Goal: Use online tool/utility: Utilize a website feature to perform a specific function

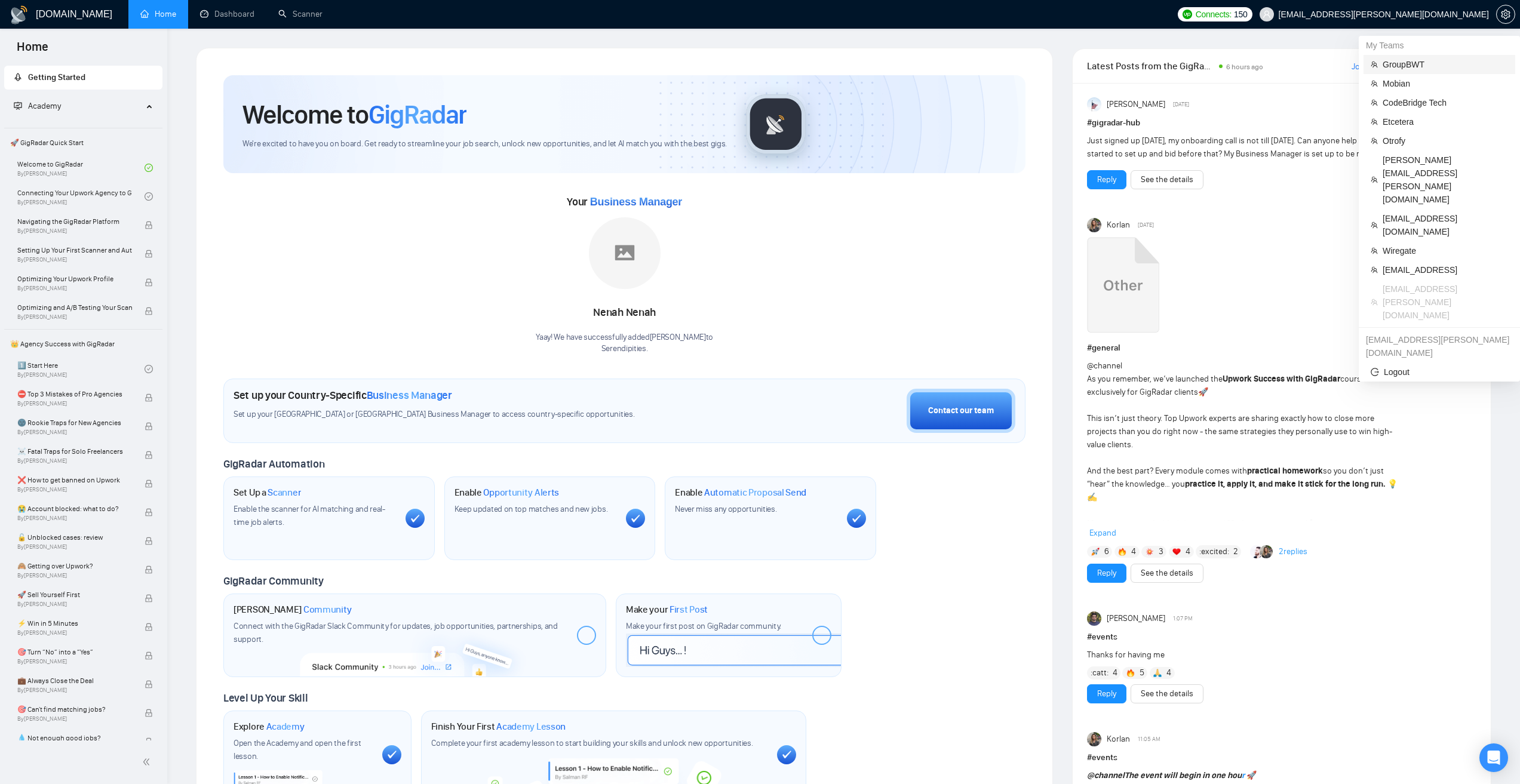
click at [1405, 62] on span "GroupBWT" at bounding box center [1445, 64] width 125 height 13
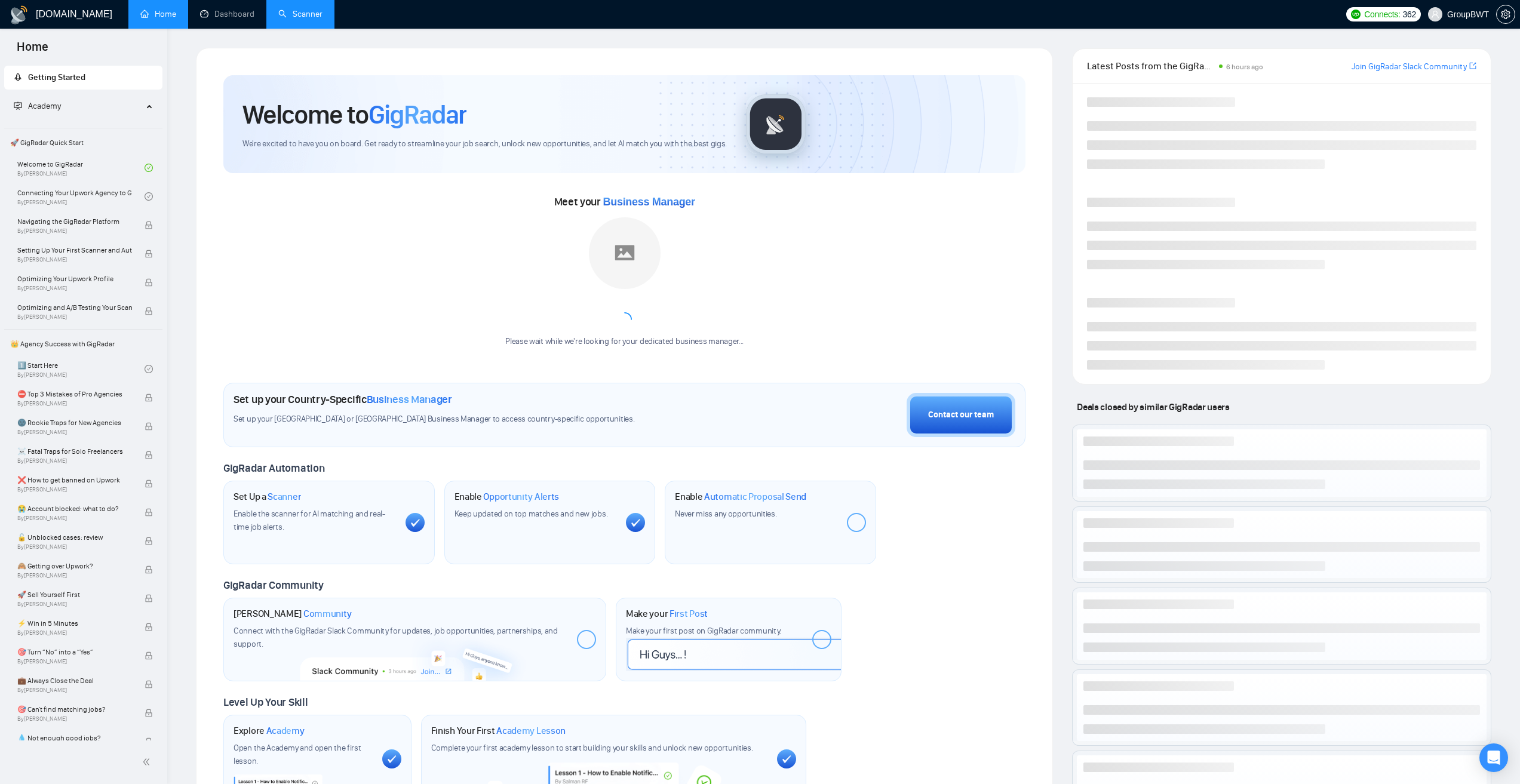
click at [293, 9] on link "Scanner" at bounding box center [301, 13] width 44 height 10
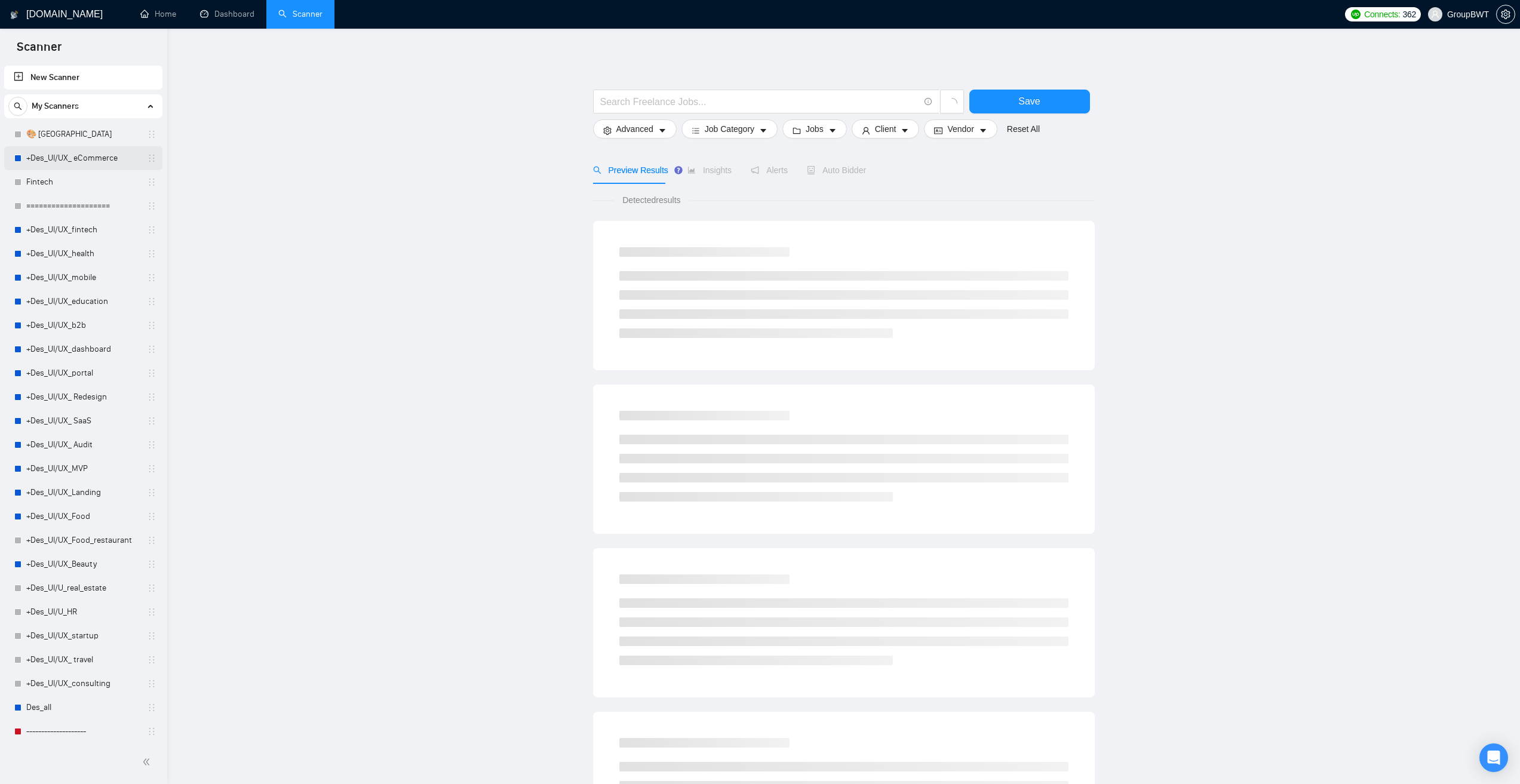
click at [106, 159] on link "+Des_UI/UX_ eCommerce" at bounding box center [82, 158] width 113 height 24
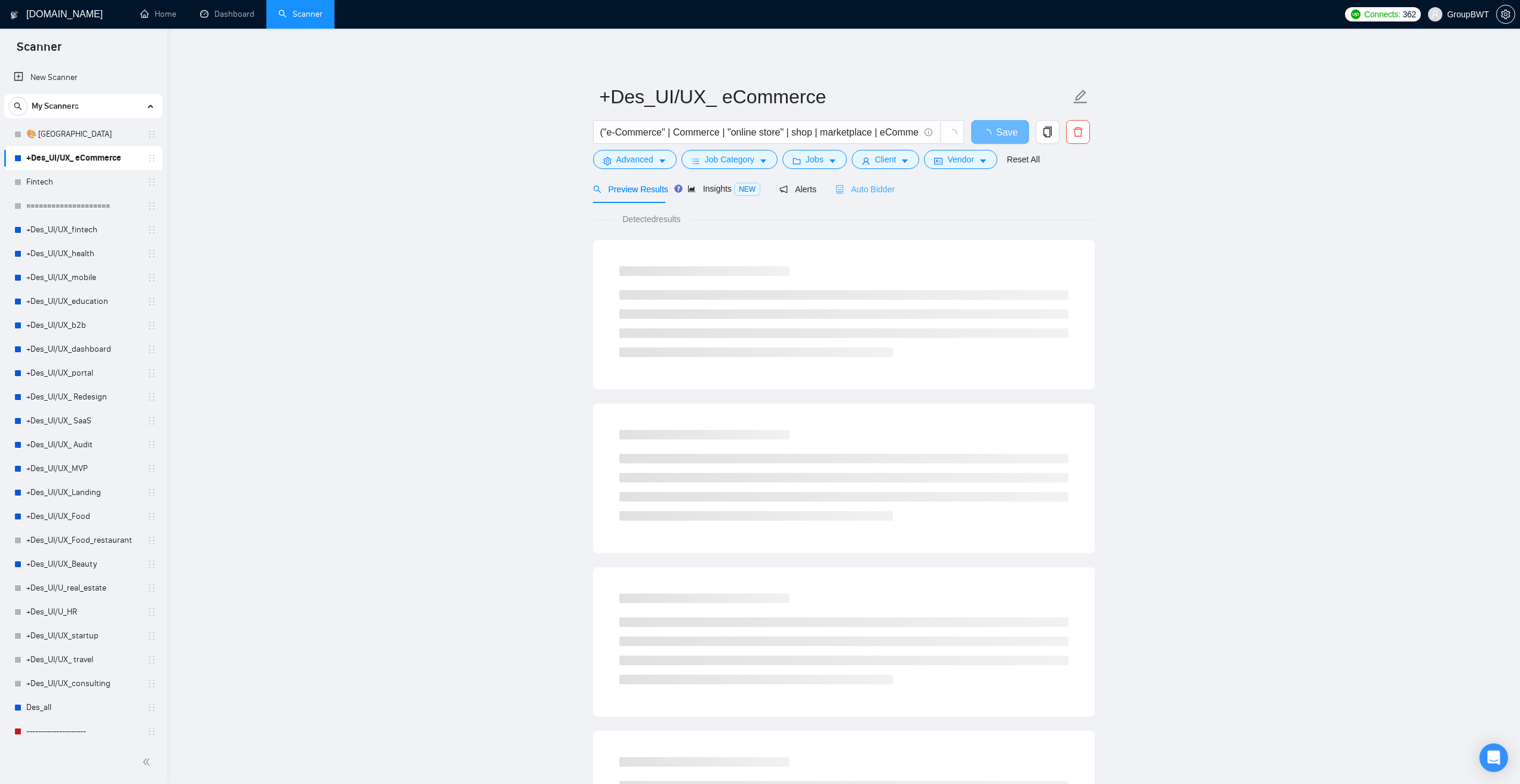
drag, startPoint x: 866, startPoint y: 181, endPoint x: 872, endPoint y: 185, distance: 7.2
click at [865, 181] on div "Auto Bidder" at bounding box center [865, 189] width 59 height 28
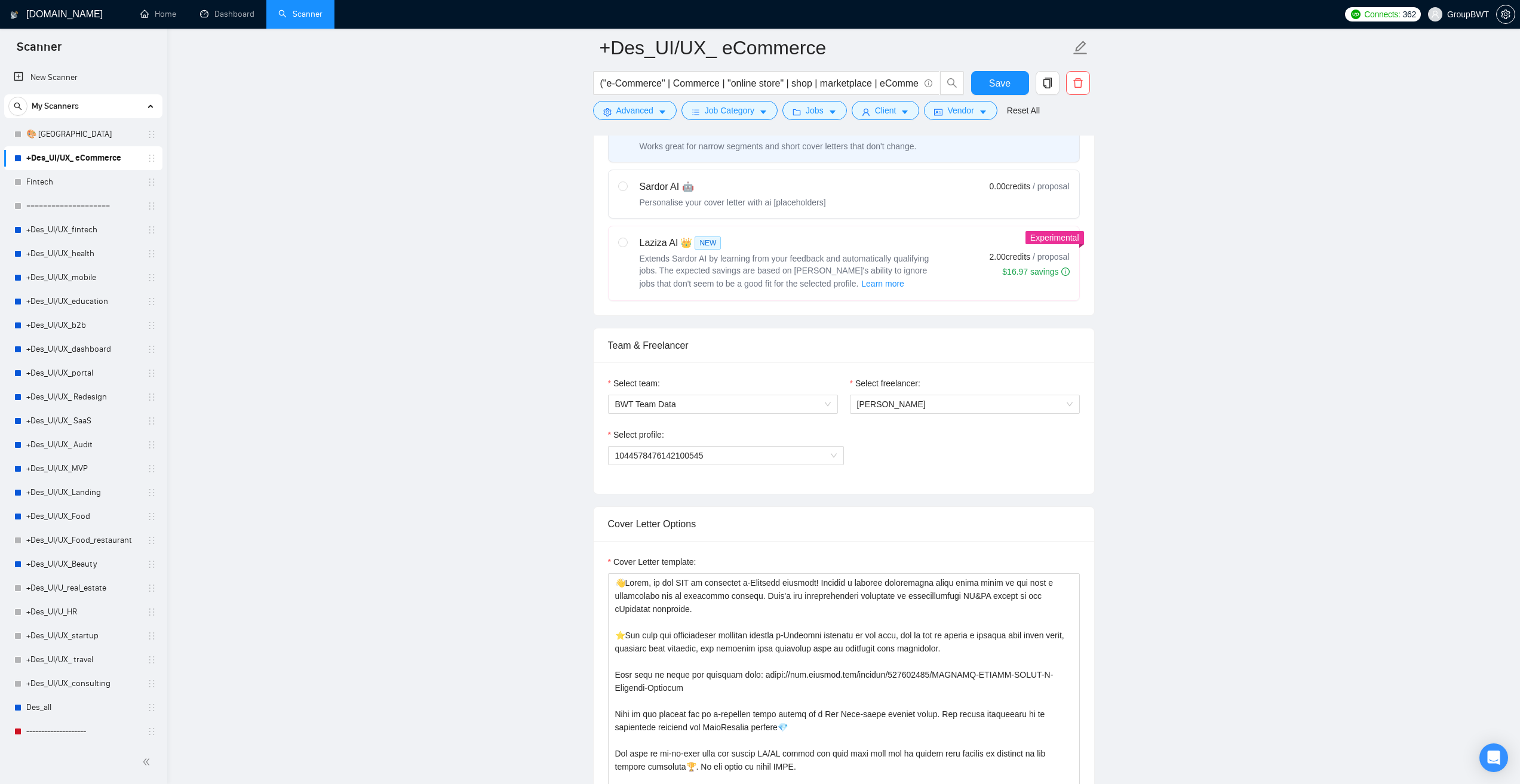
scroll to position [418, 0]
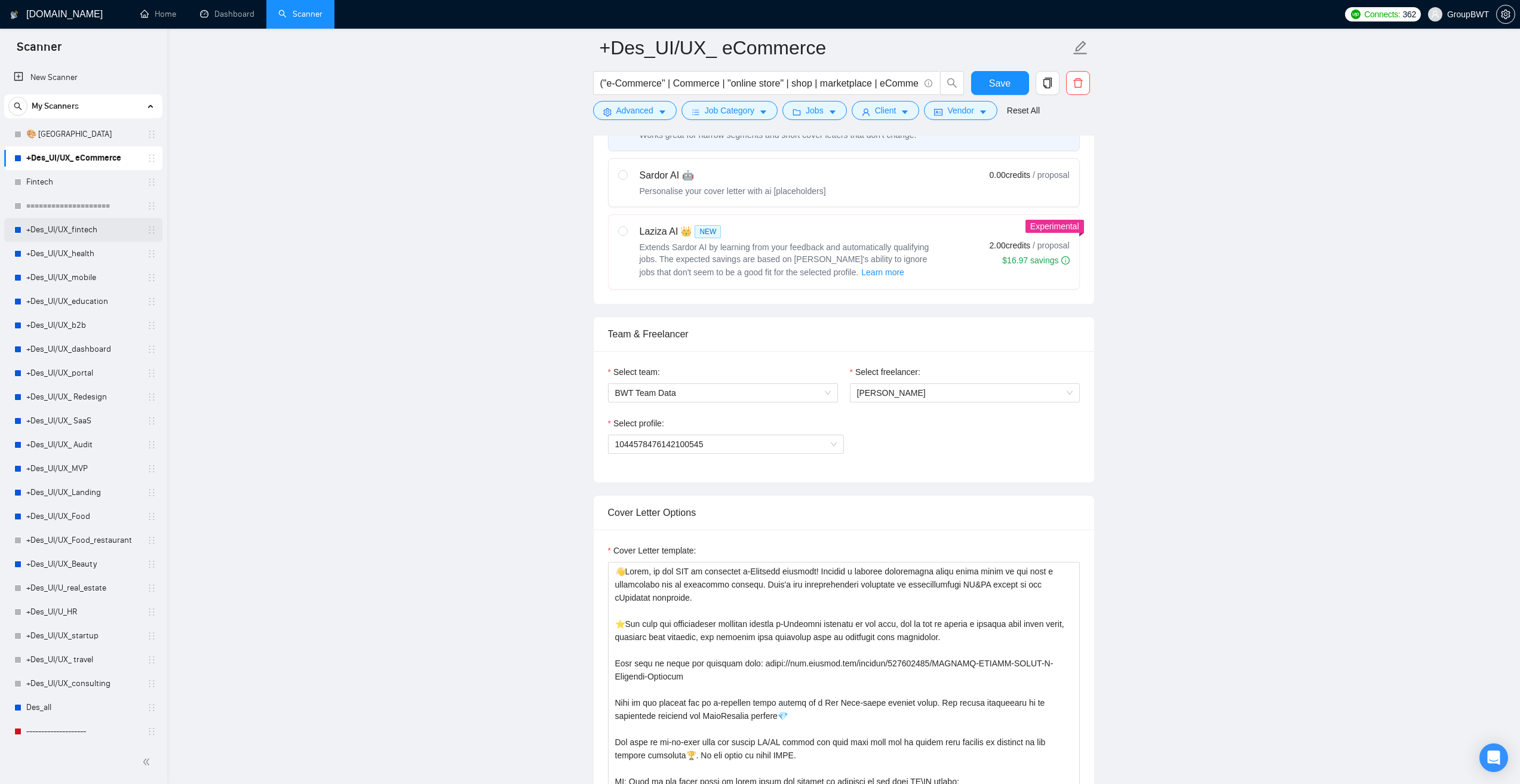
click at [35, 238] on link "+Des_UI/UX_fintech" at bounding box center [82, 230] width 113 height 24
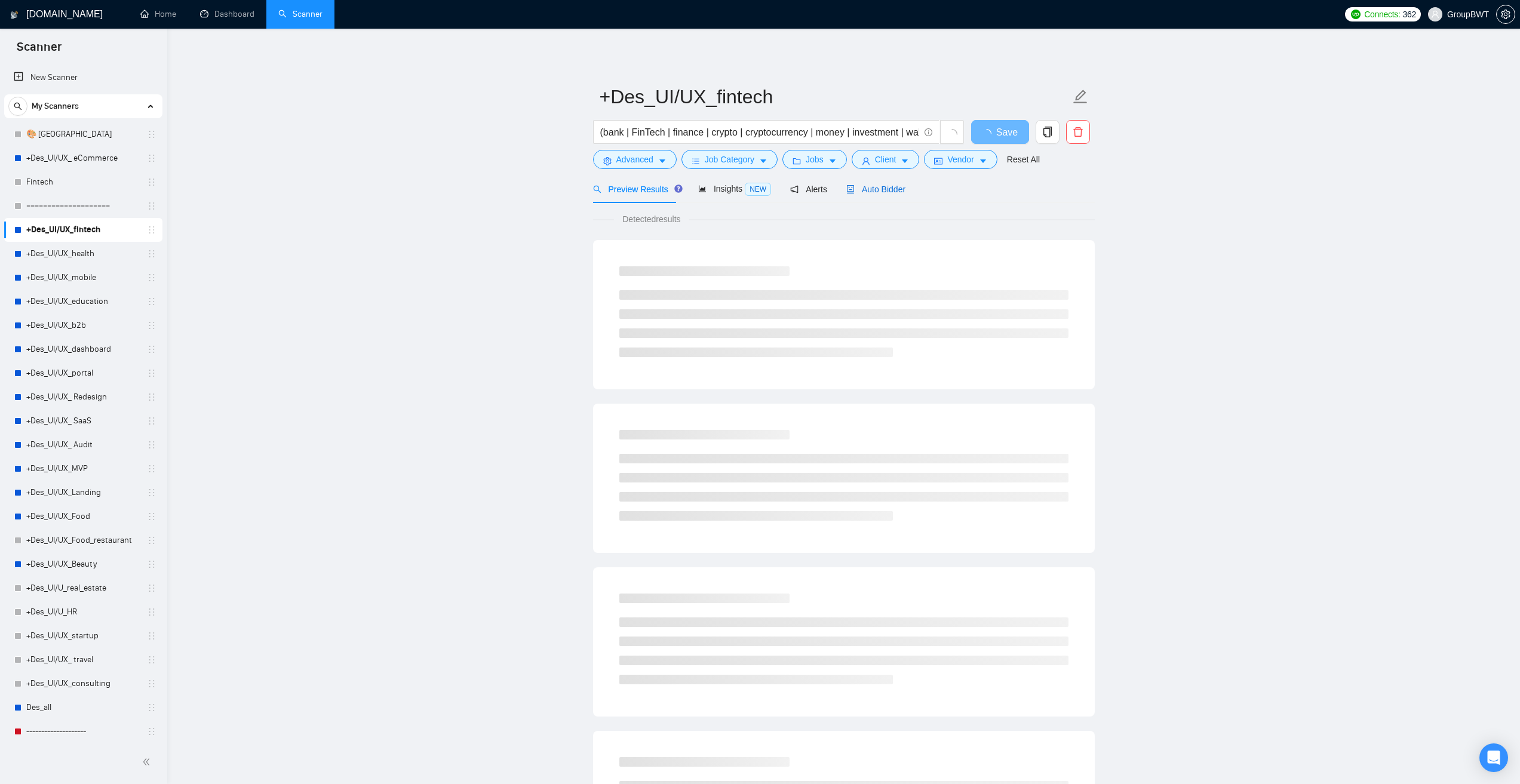
click at [895, 192] on span "Auto Bidder" at bounding box center [875, 189] width 59 height 10
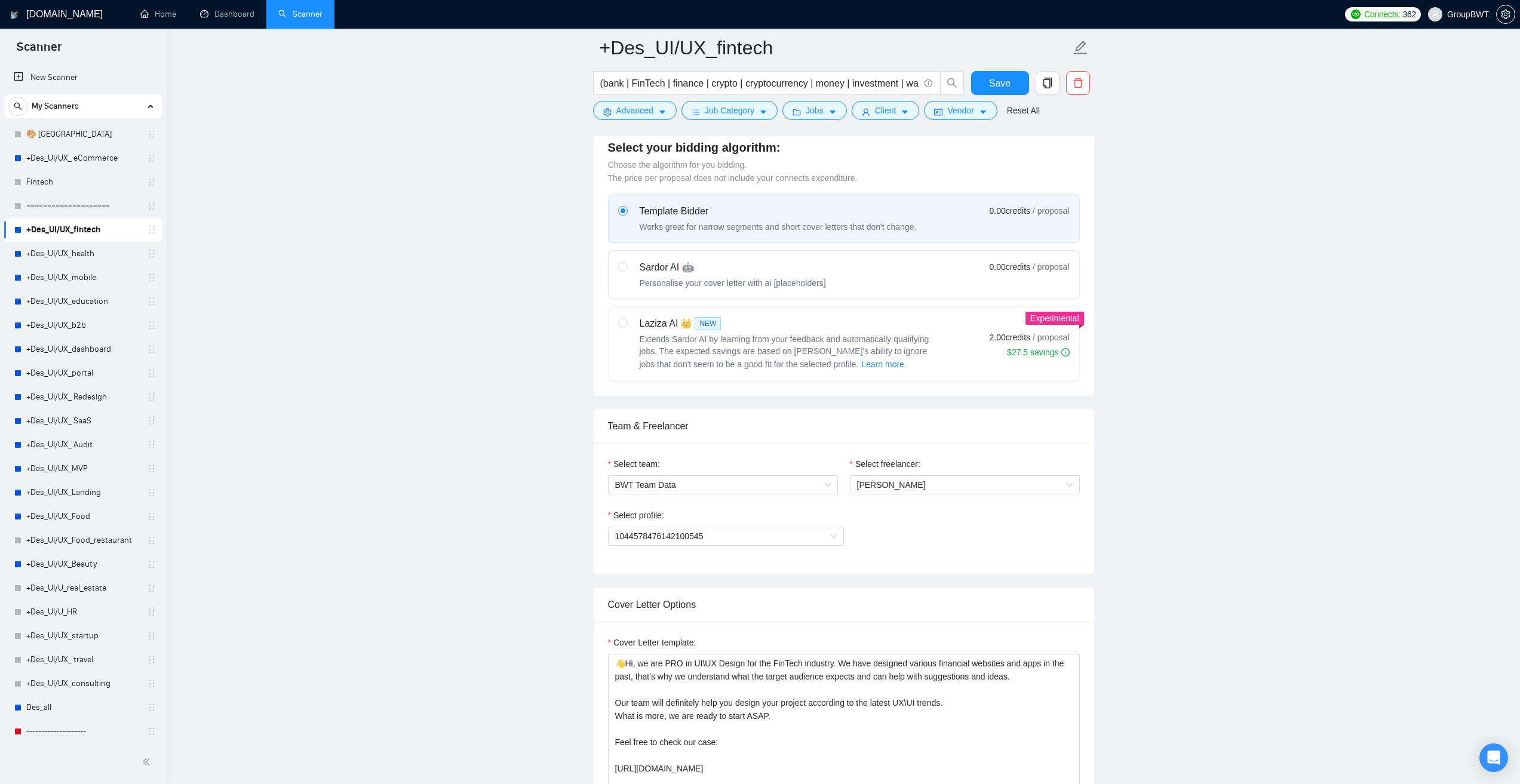
scroll to position [477, 0]
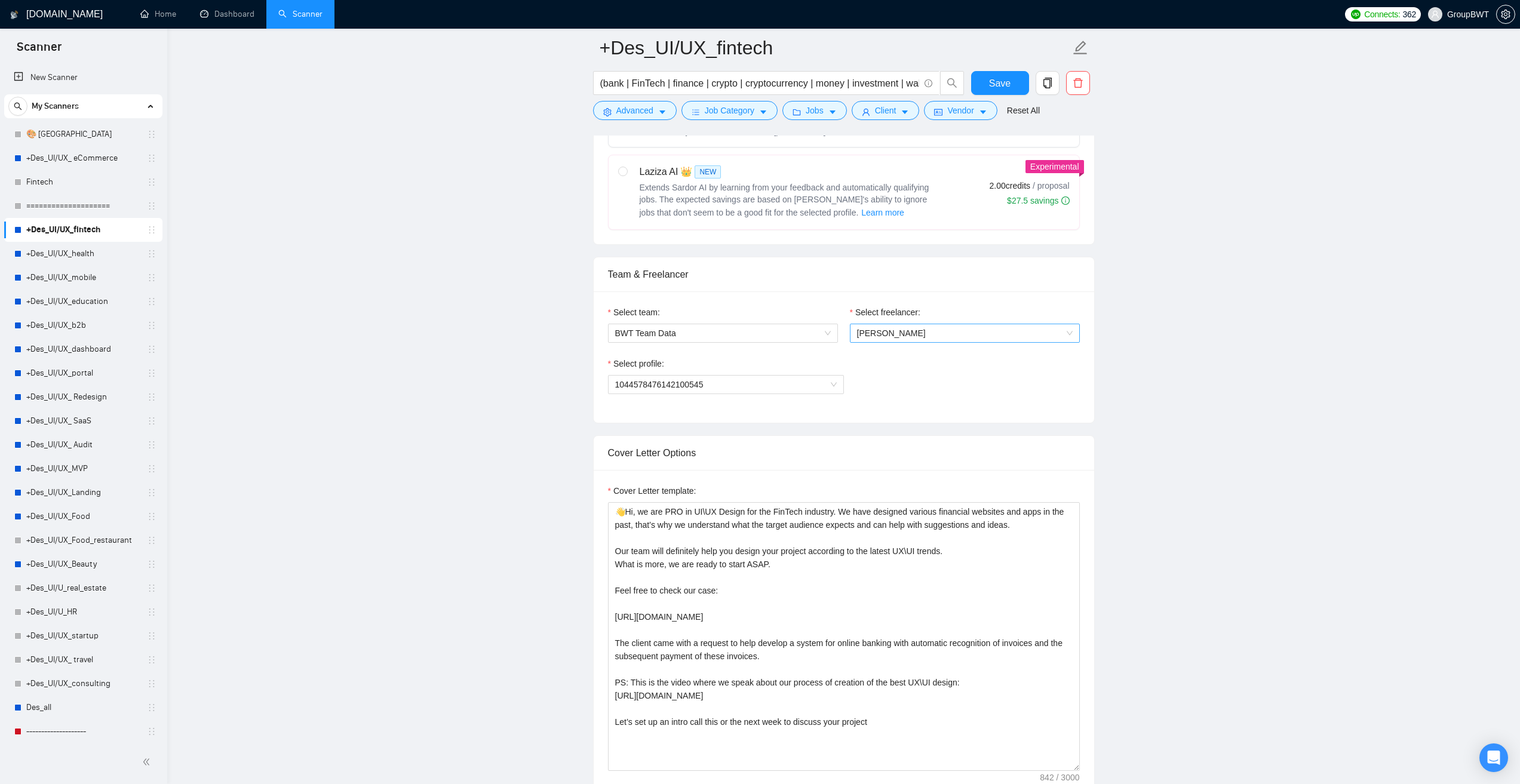
click at [915, 330] on span "Alexandra Kozarik" at bounding box center [965, 333] width 216 height 18
click at [929, 426] on div "Sofiia Katalandze" at bounding box center [964, 430] width 216 height 13
click at [735, 381] on span "1044578476142100545" at bounding box center [726, 384] width 221 height 18
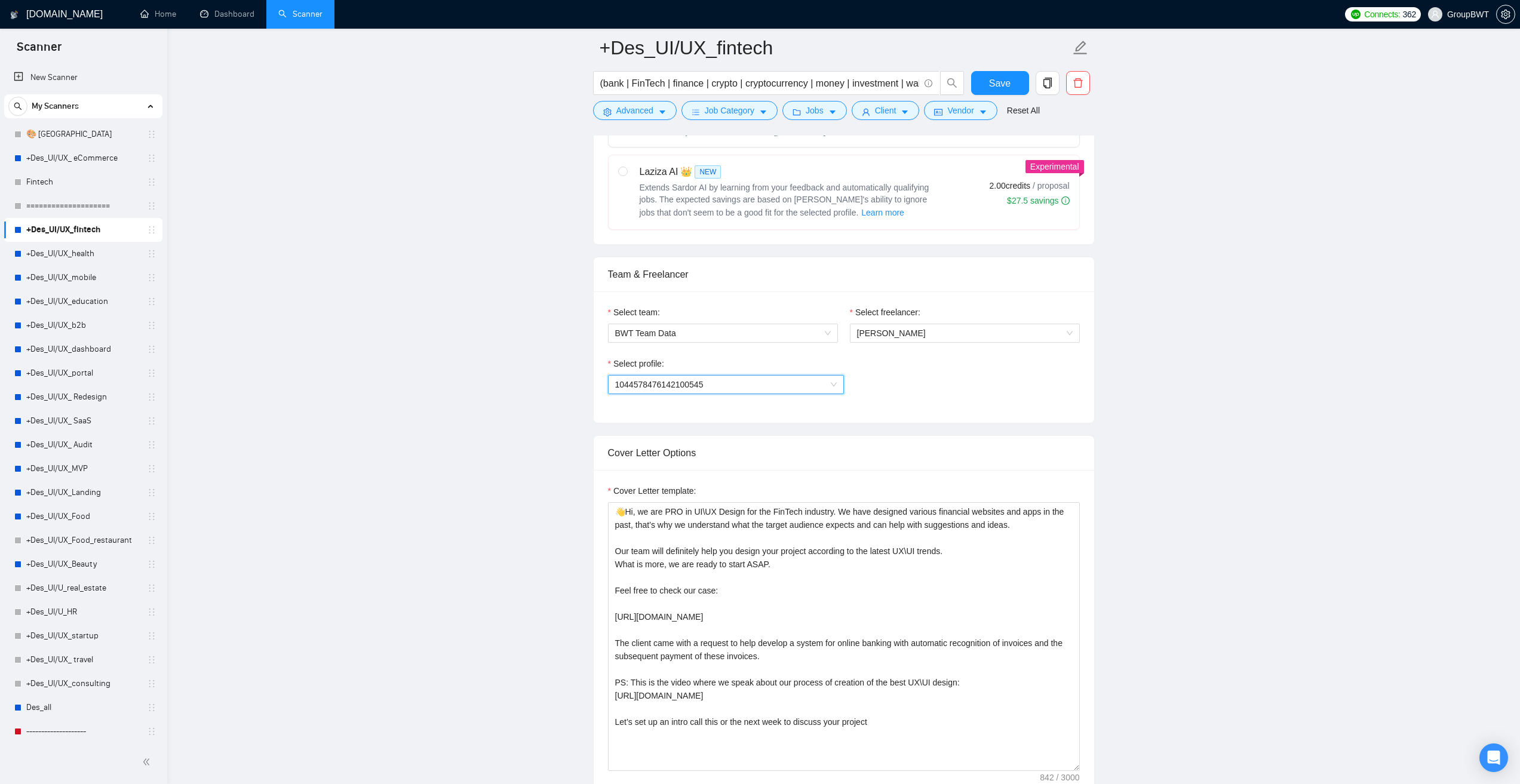
click at [735, 381] on span "1044578476142100545" at bounding box center [726, 384] width 221 height 18
click at [115, 158] on link "+Des_UI/UX_ eCommerce" at bounding box center [82, 158] width 113 height 24
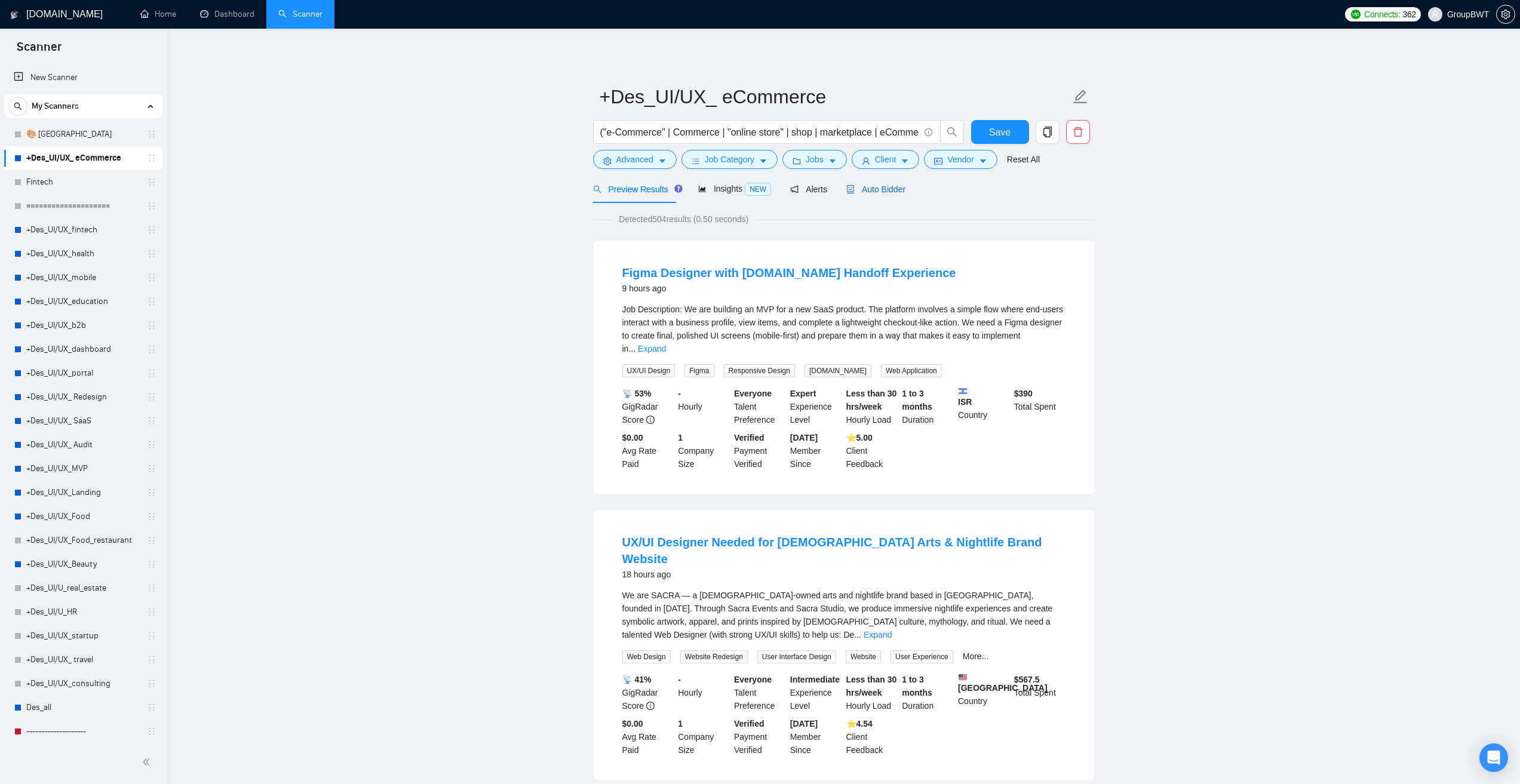
click at [875, 187] on span "Auto Bidder" at bounding box center [875, 189] width 59 height 10
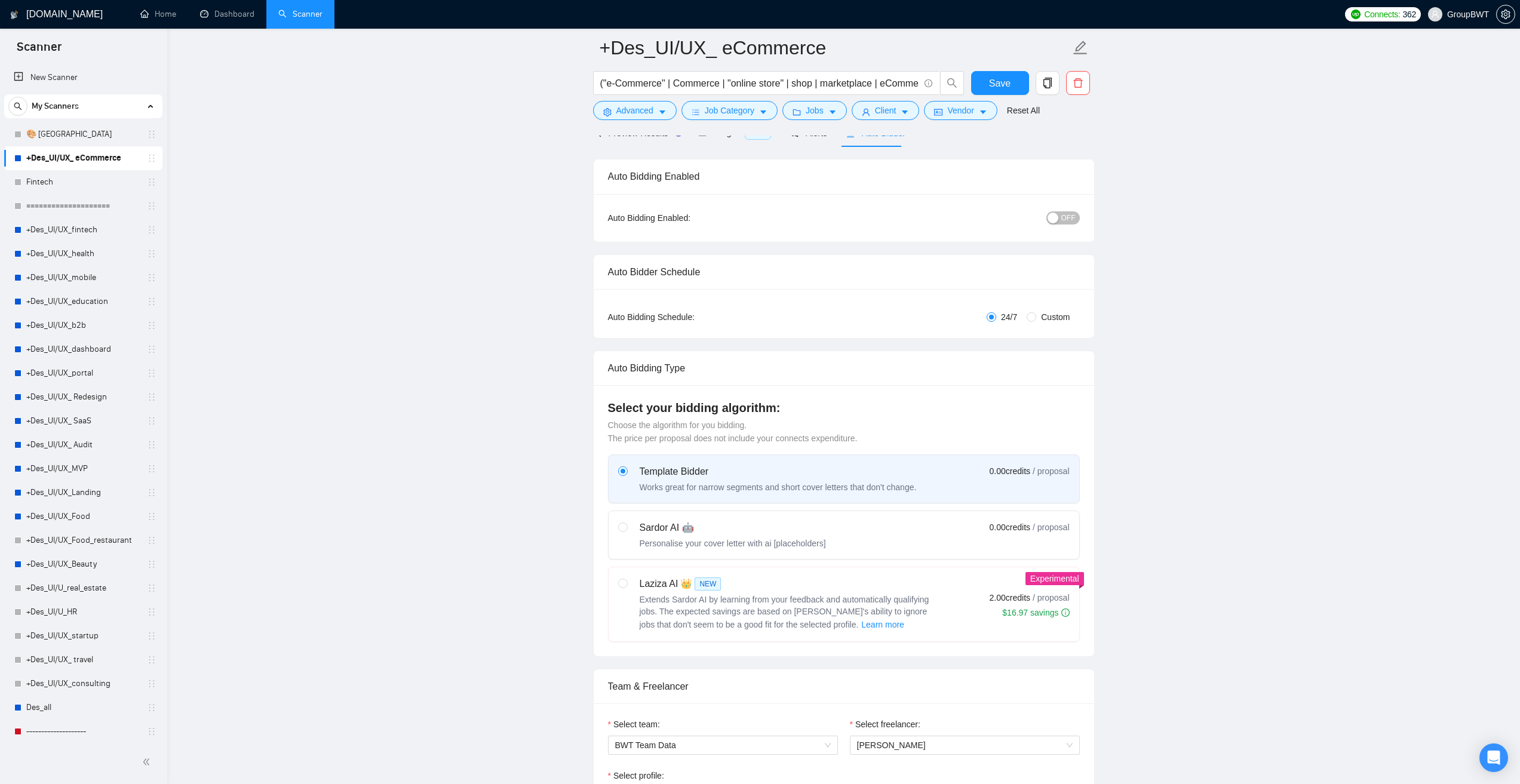
scroll to position [59, 0]
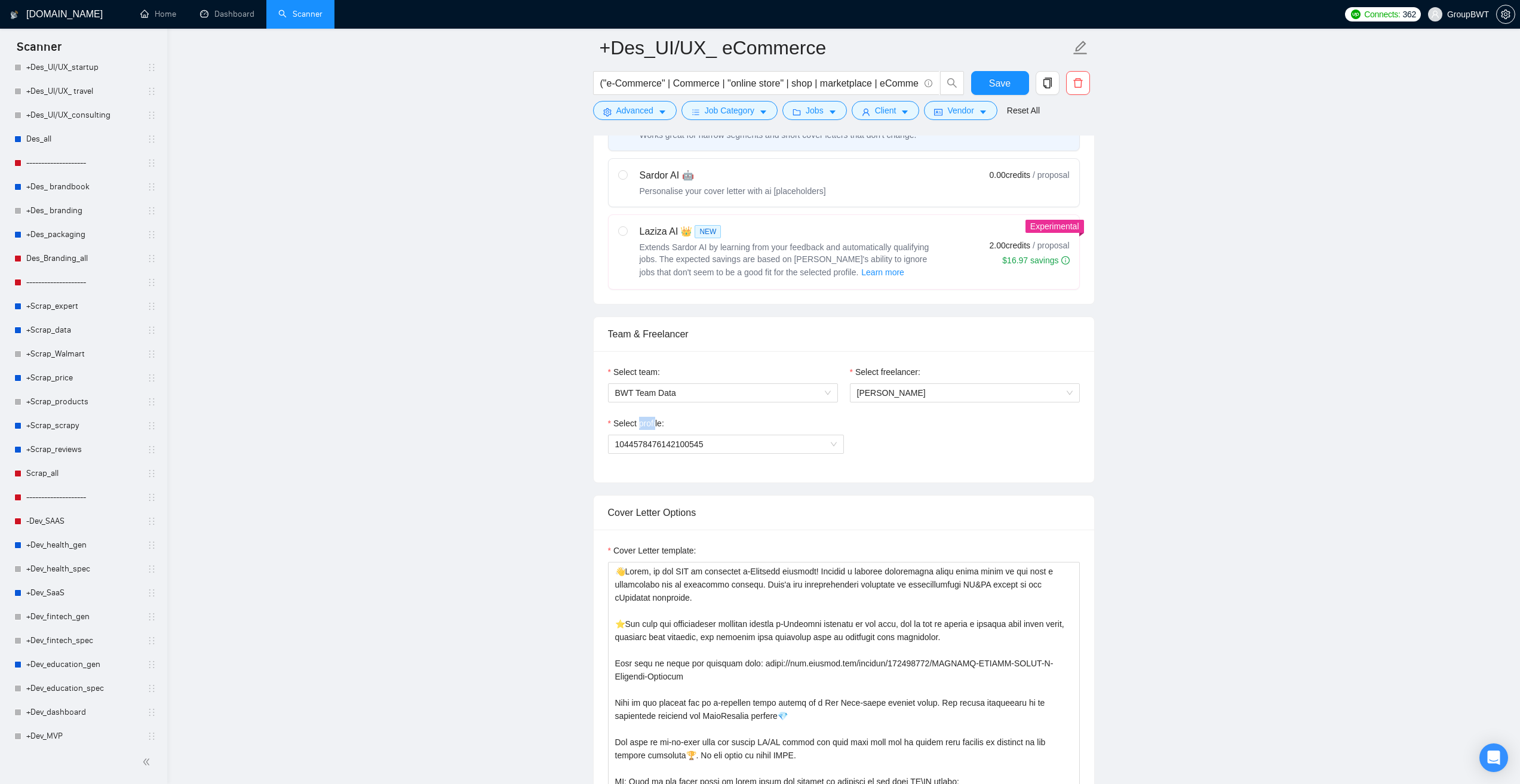
scroll to position [477, 0]
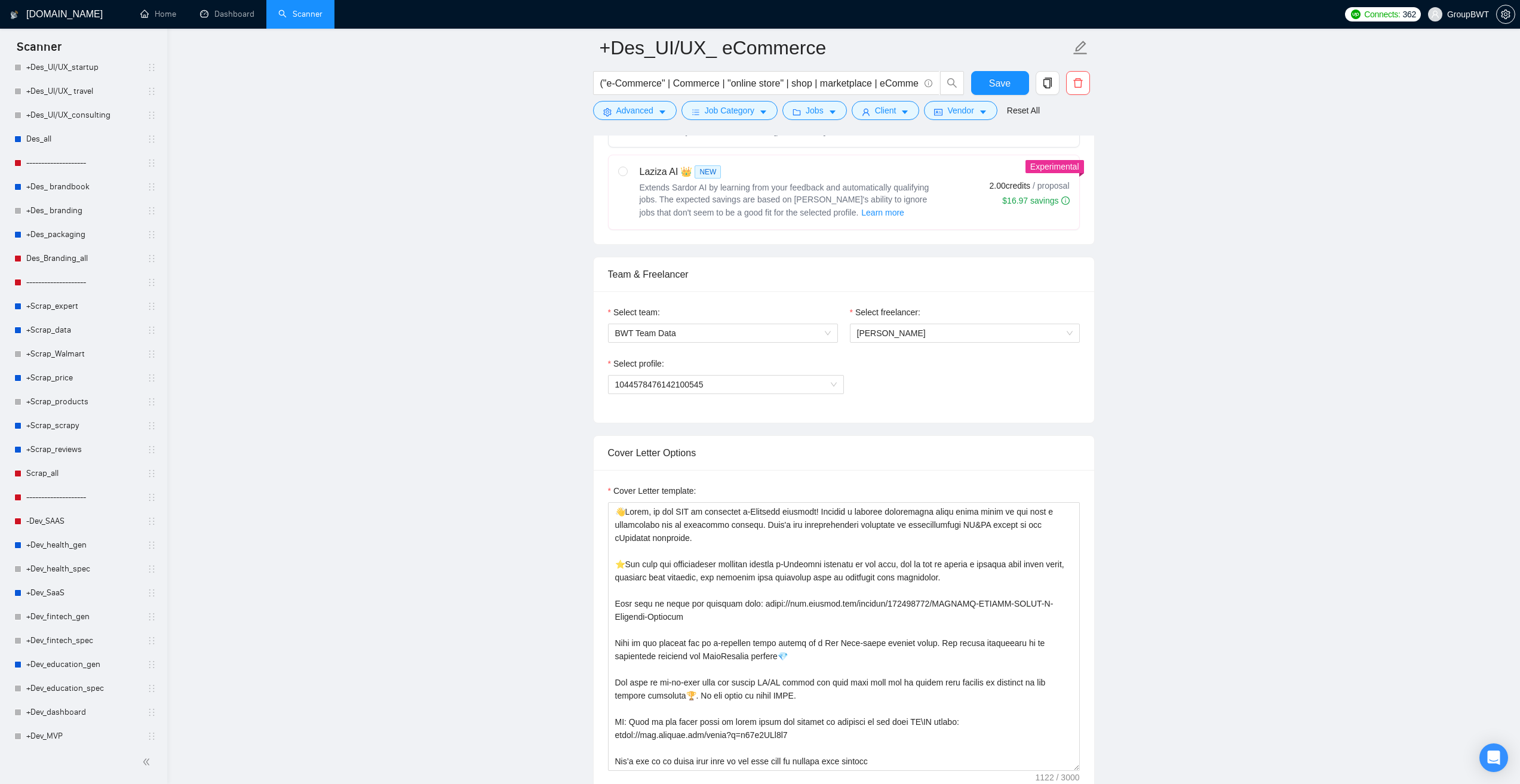
click at [82, 312] on link "+Scrap_expert" at bounding box center [82, 306] width 113 height 24
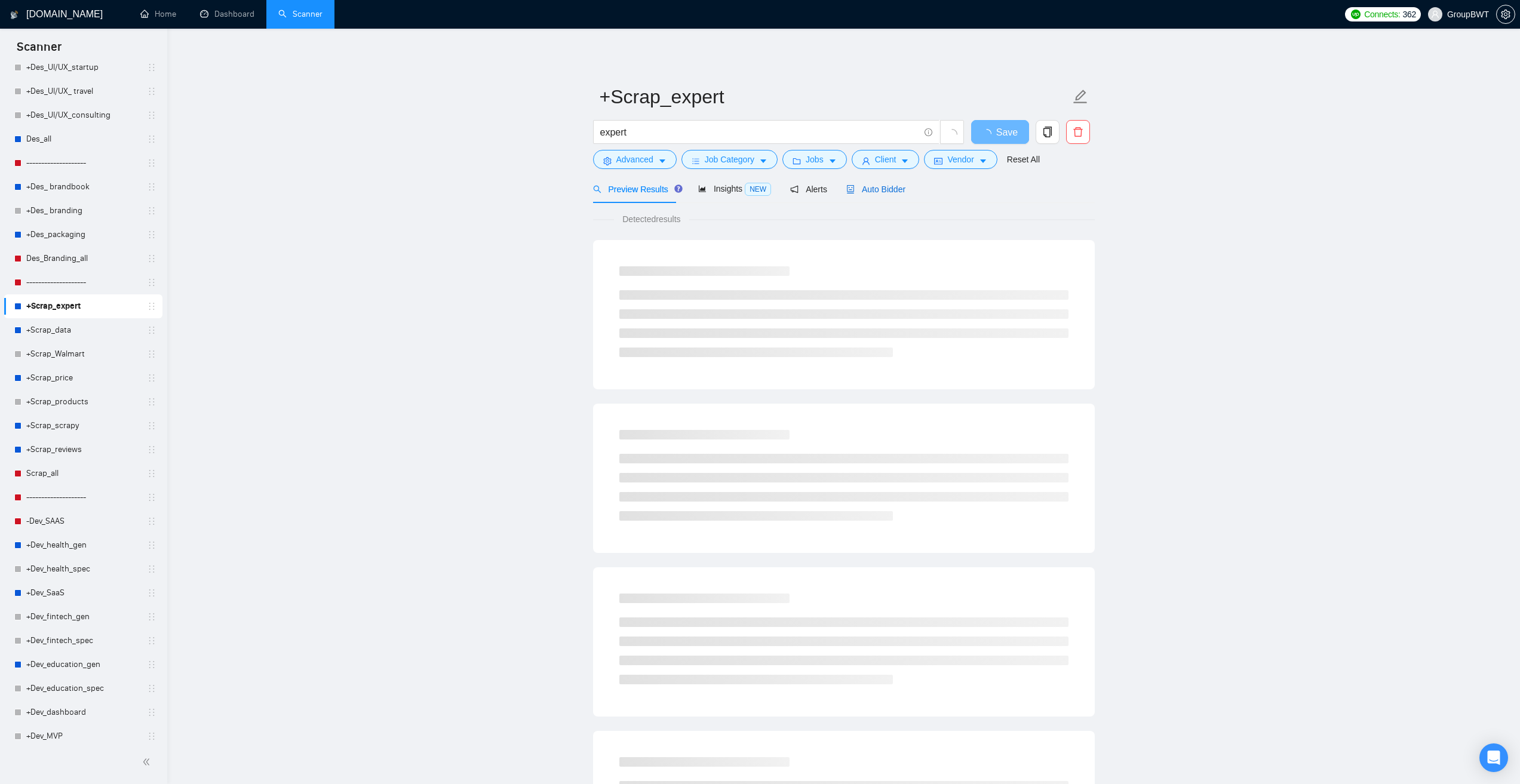
click at [884, 193] on span "Auto Bidder" at bounding box center [875, 189] width 59 height 10
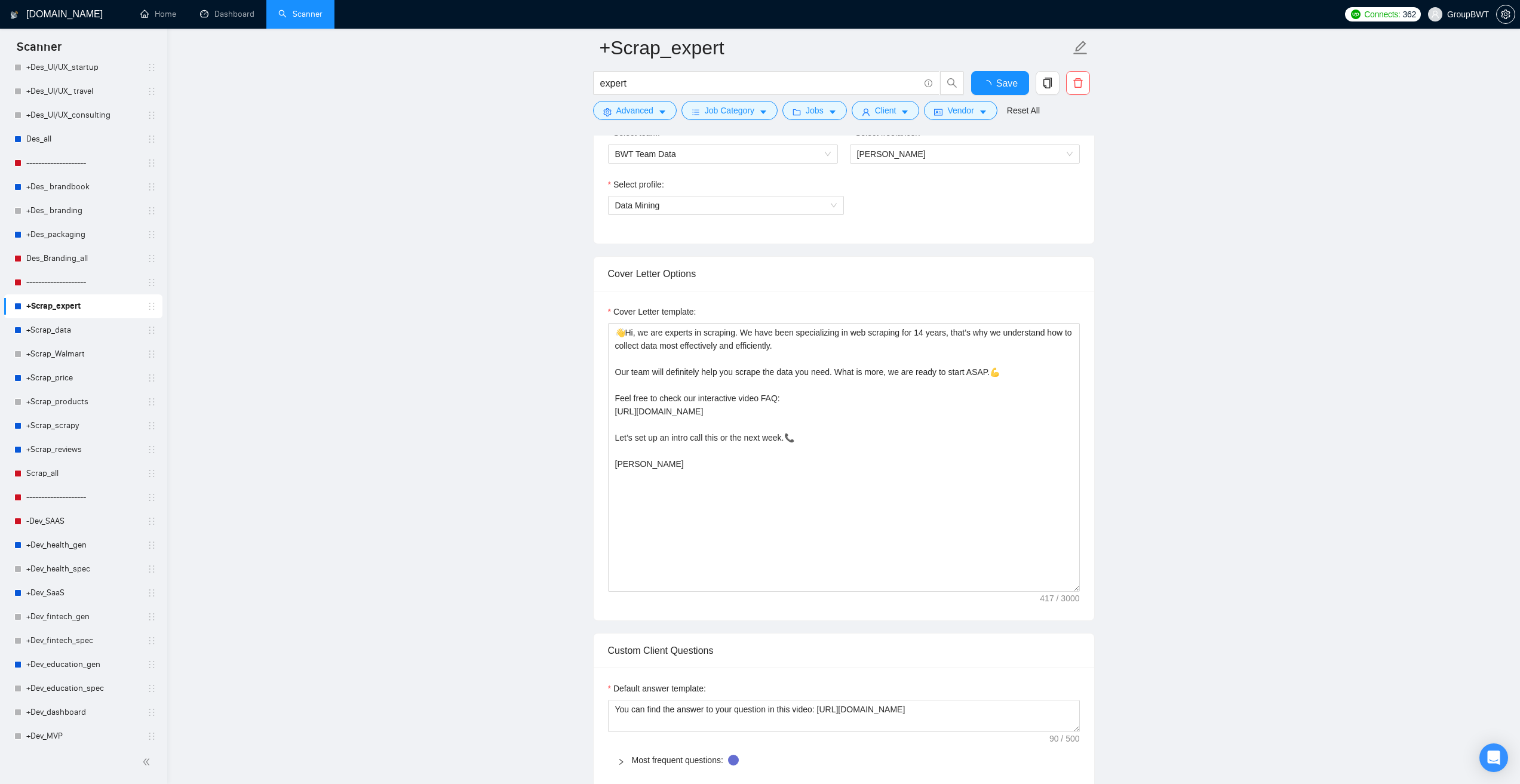
scroll to position [358, 0]
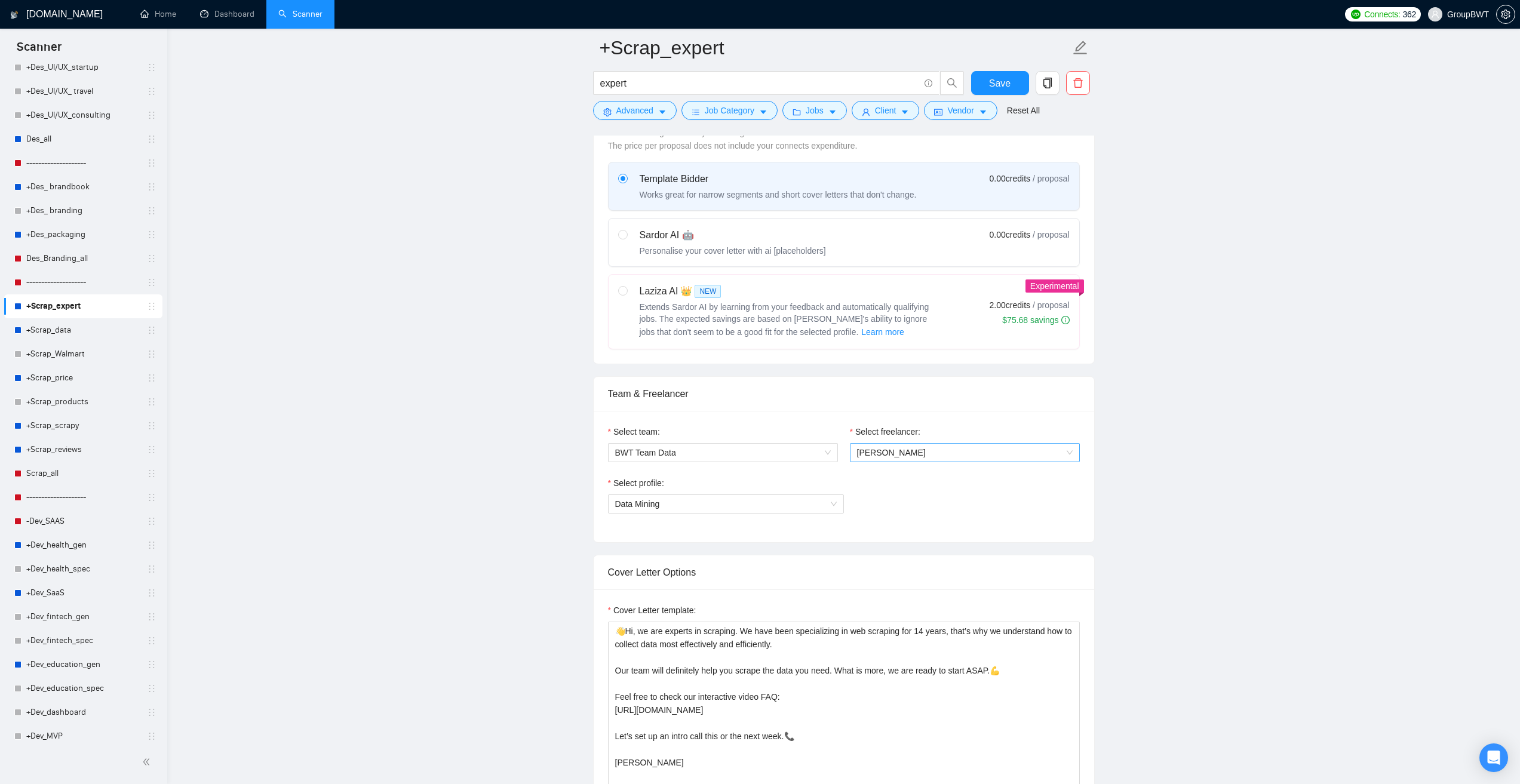
click at [935, 454] on span "Aleksey Yudin" at bounding box center [965, 453] width 216 height 18
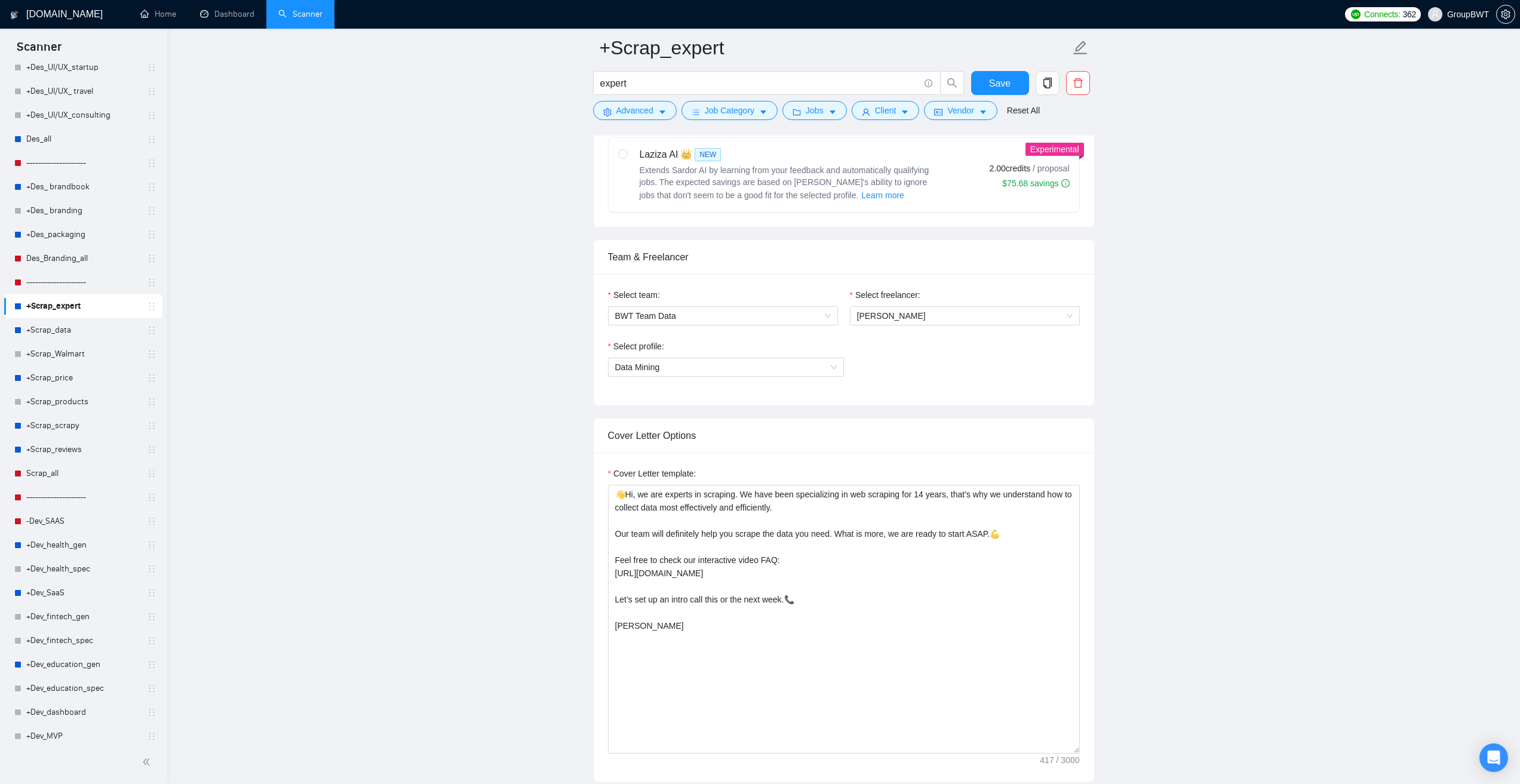
scroll to position [477, 0]
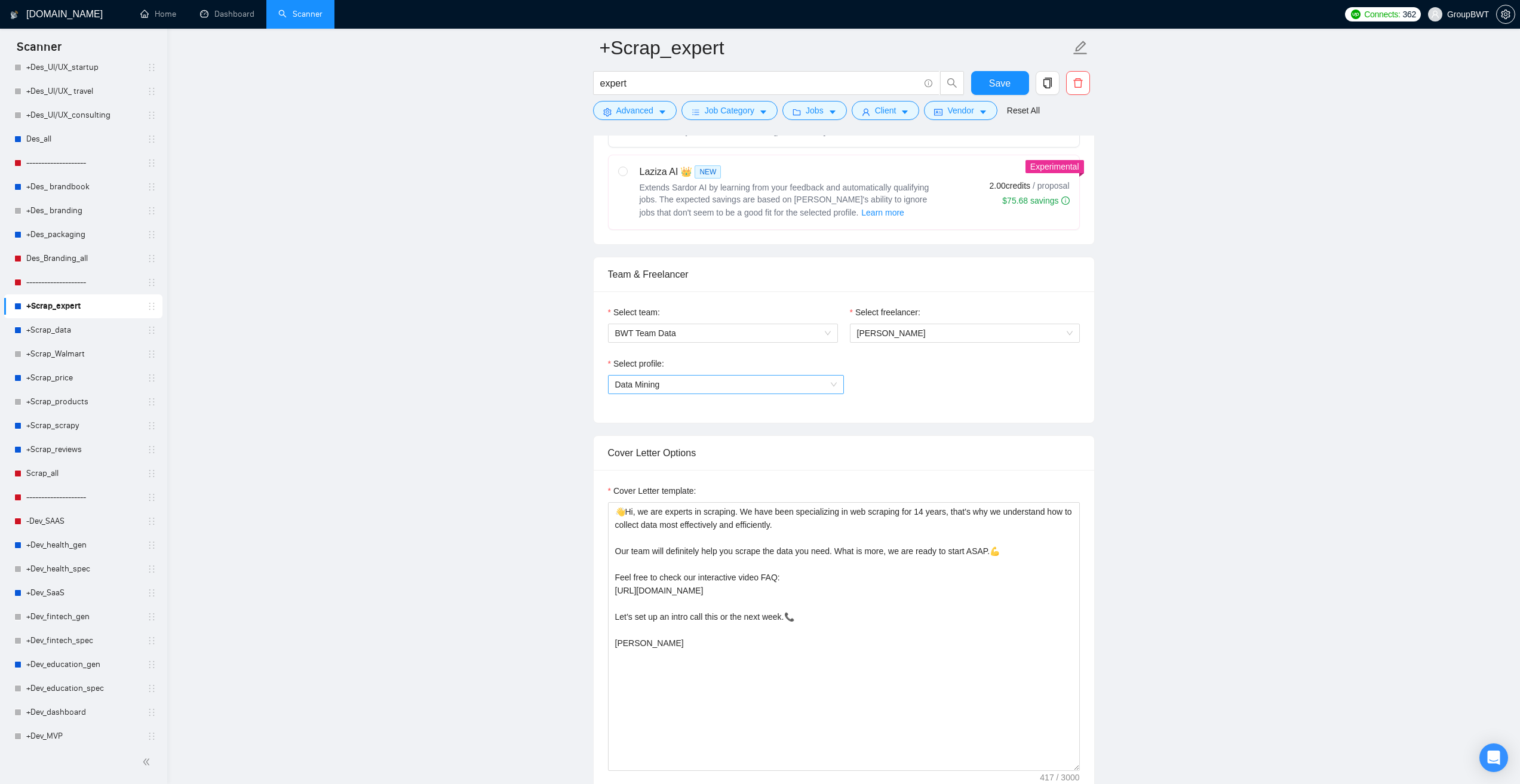
click at [663, 385] on span "Data Mining" at bounding box center [726, 384] width 221 height 18
